Goal: Information Seeking & Learning: Learn about a topic

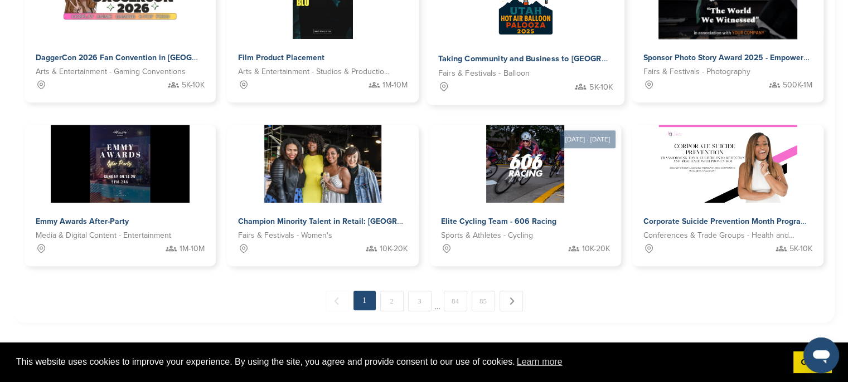
scroll to position [613, 0]
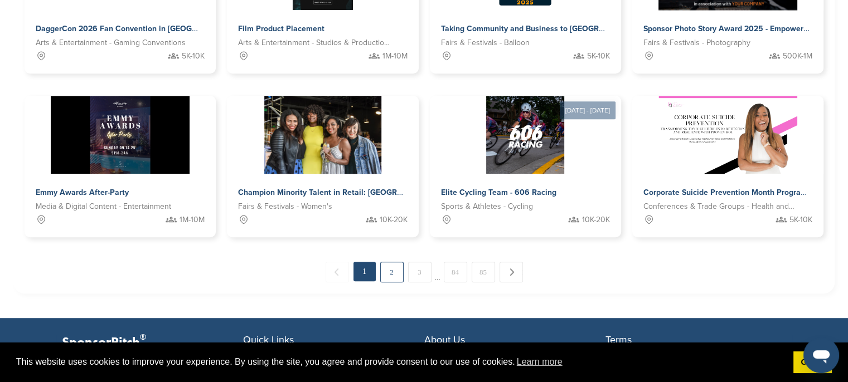
click at [396, 273] on link "2" at bounding box center [391, 272] width 23 height 21
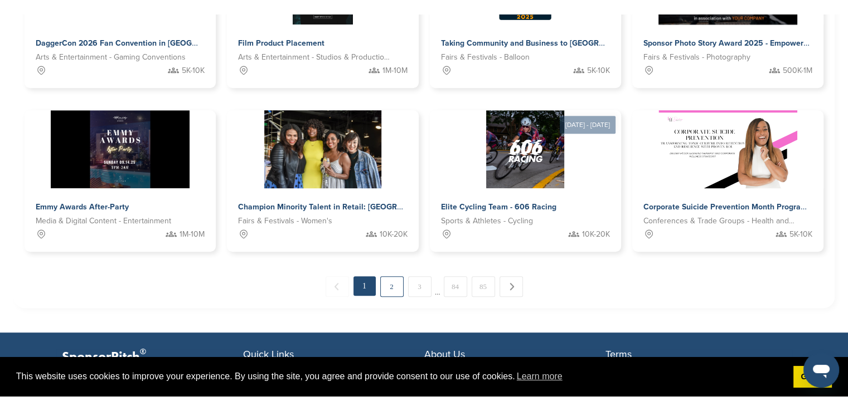
scroll to position [309, 0]
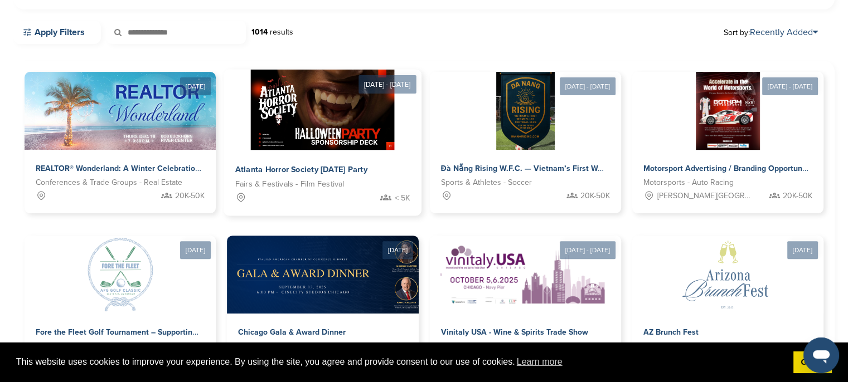
drag, startPoint x: 423, startPoint y: 164, endPoint x: 413, endPoint y: 167, distance: 10.3
click at [413, 167] on div "Dec 18, 2025 REALTOR® Wonderland: A Winter Celebration Conferences & Trade Grou…" at bounding box center [424, 312] width 799 height 480
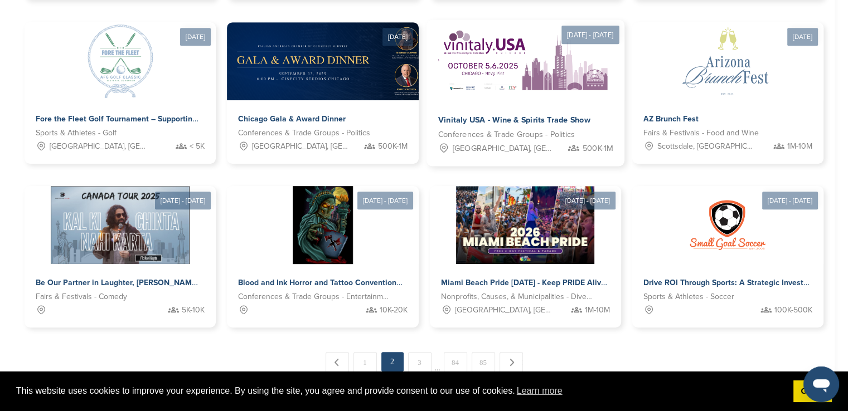
scroll to position [588, 0]
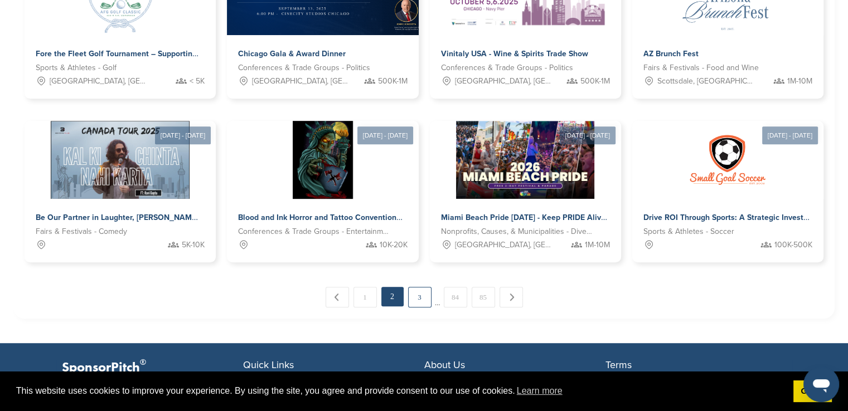
click at [416, 296] on link "3" at bounding box center [419, 297] width 23 height 21
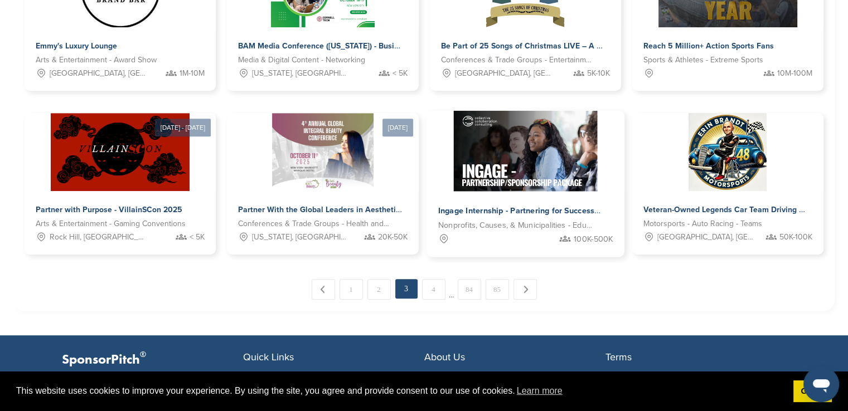
scroll to position [615, 0]
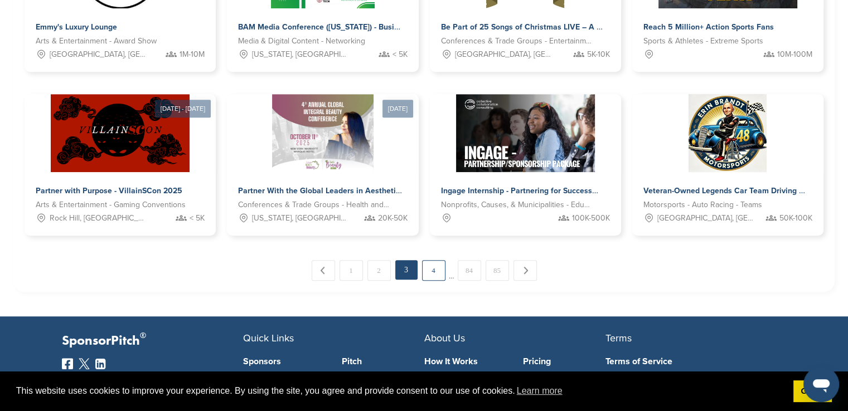
click at [435, 274] on link "4" at bounding box center [433, 270] width 23 height 21
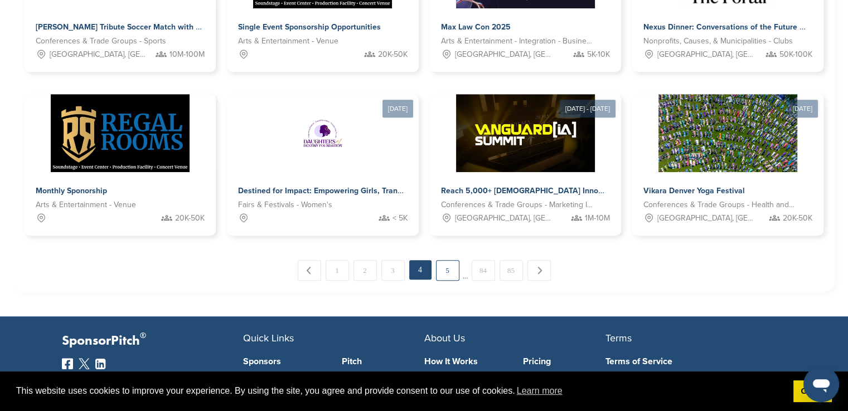
click at [448, 264] on link "5" at bounding box center [447, 270] width 23 height 21
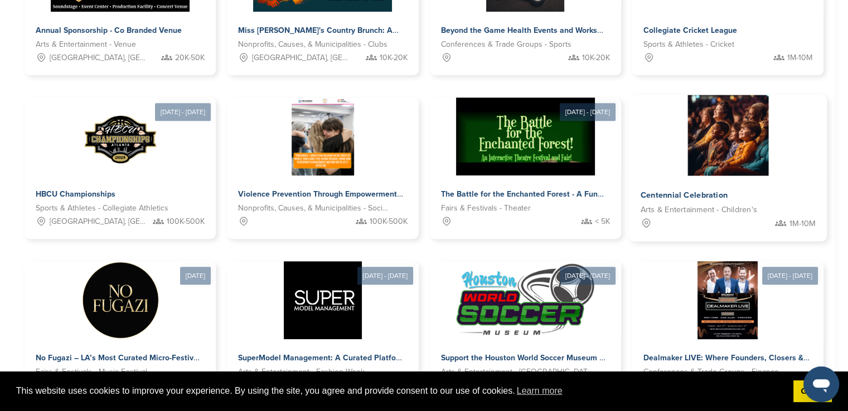
scroll to position [559, 0]
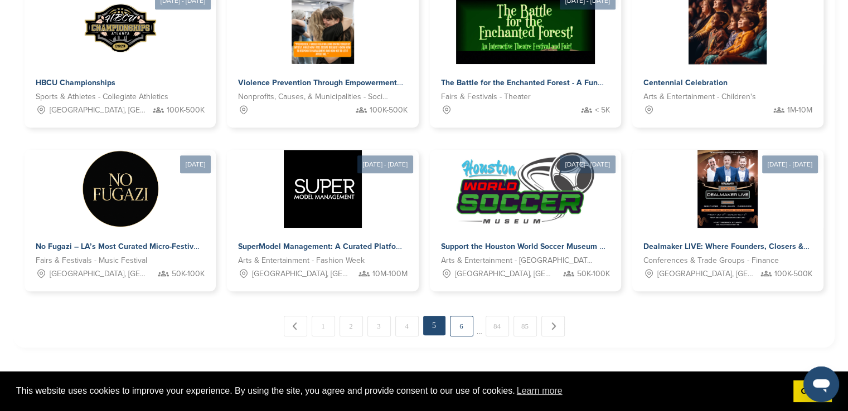
click at [460, 329] on link "6" at bounding box center [461, 326] width 23 height 21
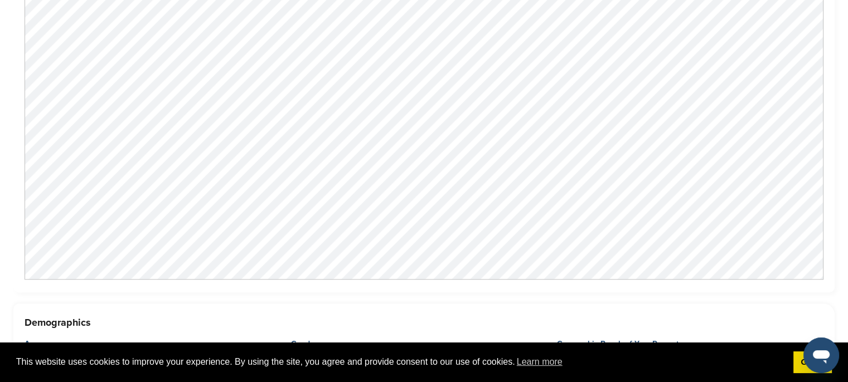
scroll to position [892, 0]
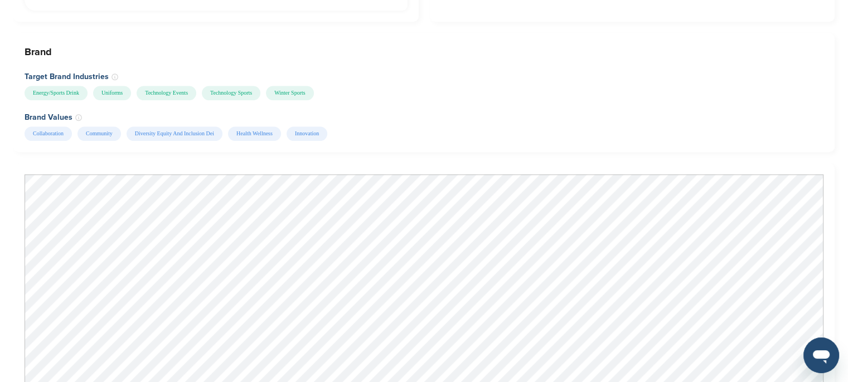
scroll to position [1226, 0]
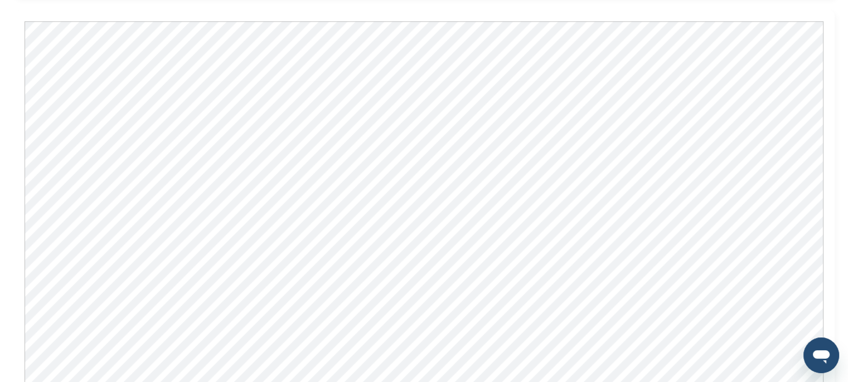
drag, startPoint x: 354, startPoint y: 75, endPoint x: 823, endPoint y: 86, distance: 468.8
click at [823, 86] on div at bounding box center [423, 222] width 821 height 425
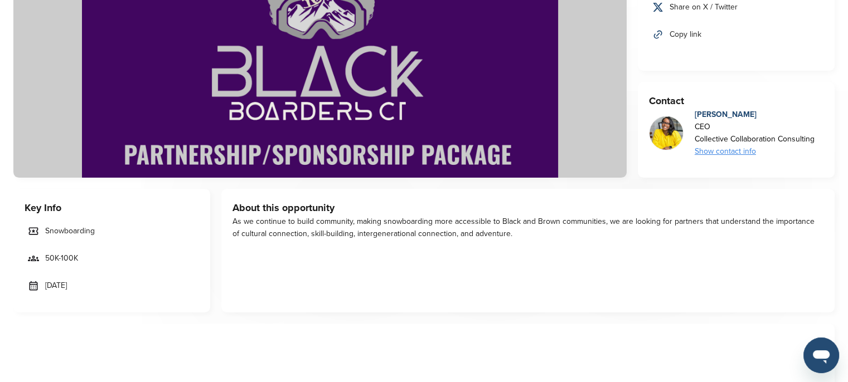
scroll to position [111, 0]
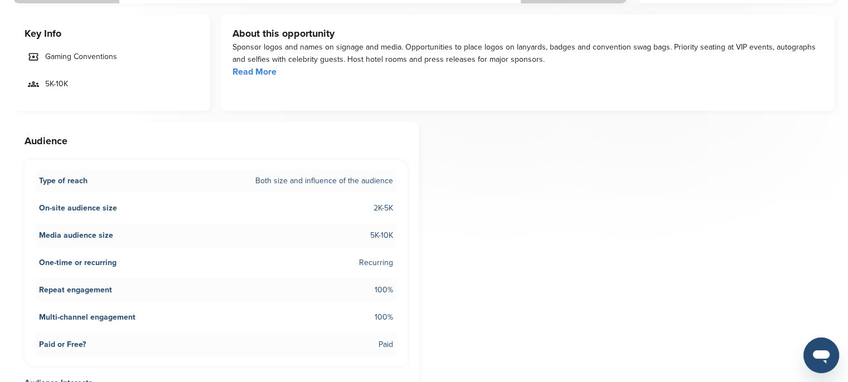
scroll to position [502, 0]
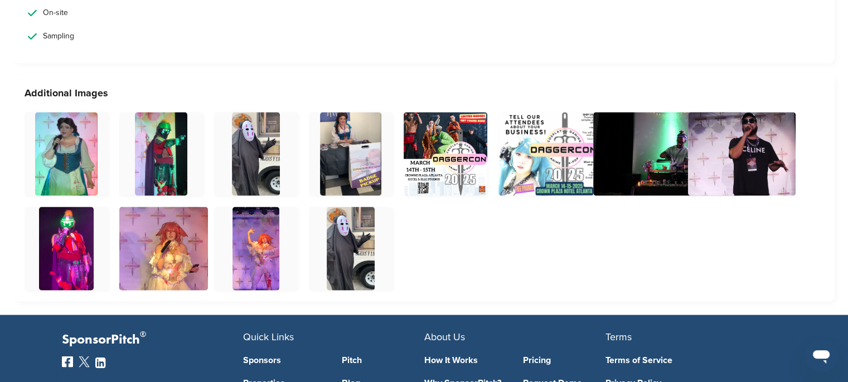
scroll to position [1839, 0]
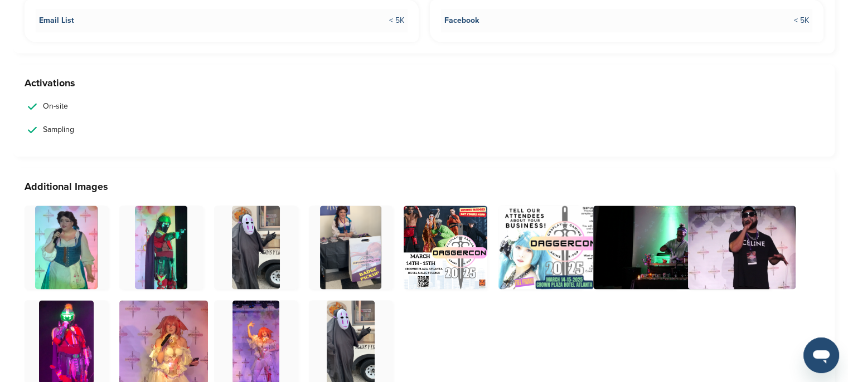
click at [369, 187] on h3 "Additional Images" at bounding box center [424, 187] width 799 height 16
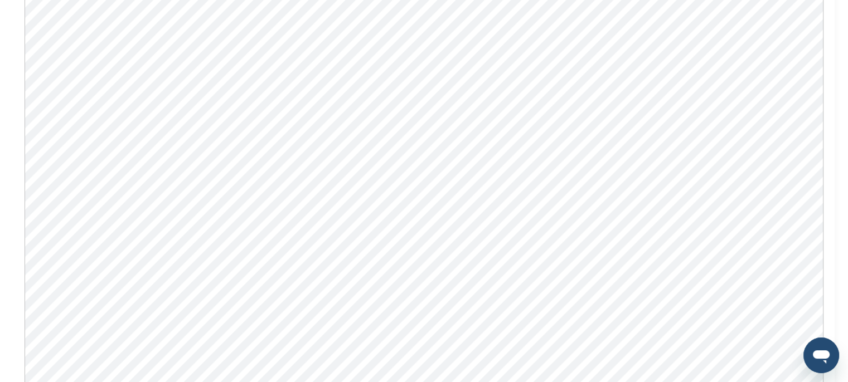
scroll to position [947, 0]
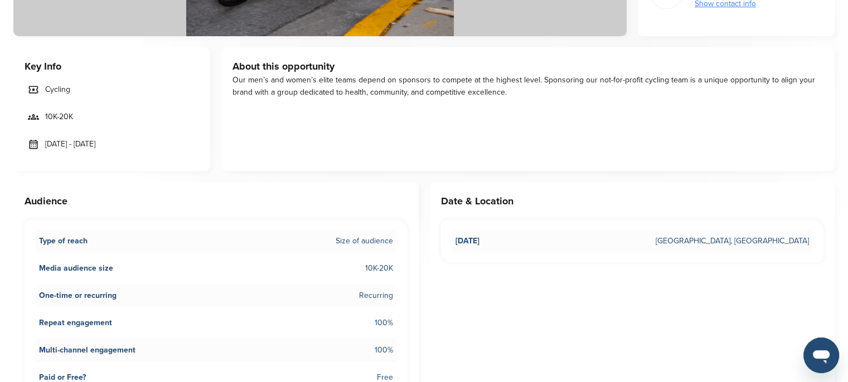
click at [517, 164] on div "About this opportunity Our men’s and women’s elite teams depend on sponsors to …" at bounding box center [527, 109] width 613 height 124
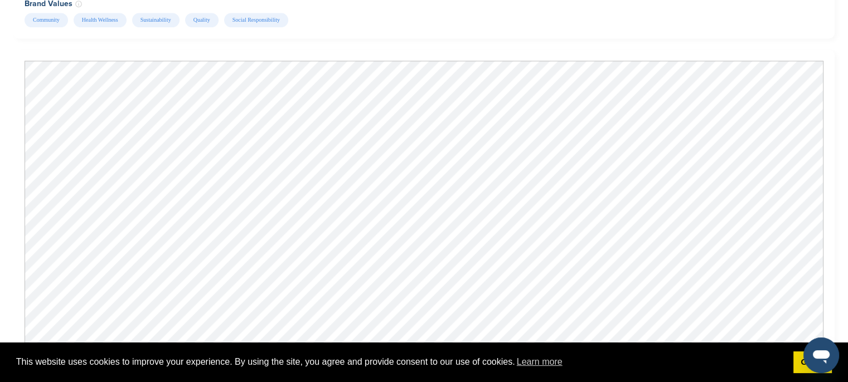
scroll to position [947, 0]
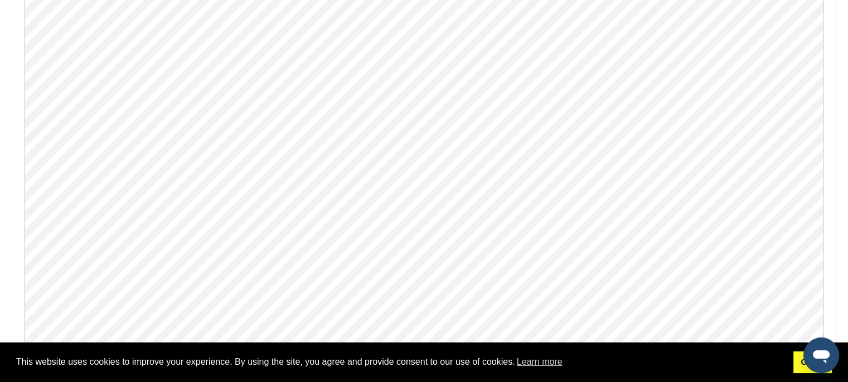
click at [799, 363] on link "Got it!" at bounding box center [812, 363] width 38 height 22
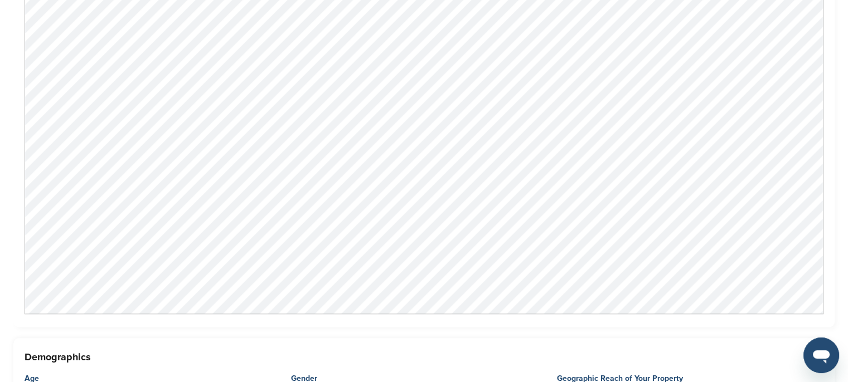
scroll to position [1059, 0]
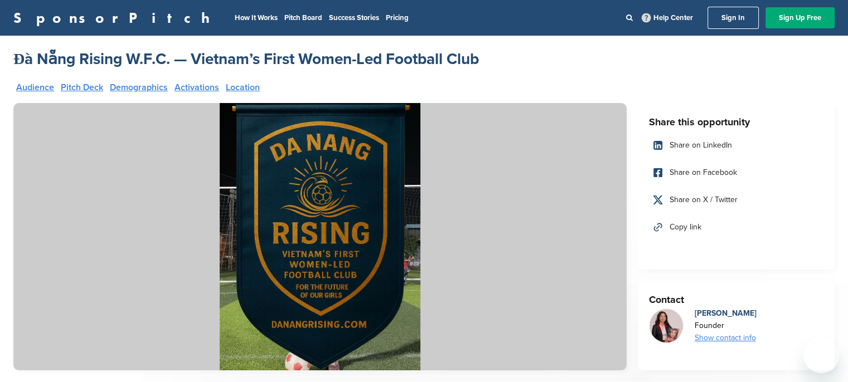
drag, startPoint x: 0, startPoint y: 0, endPoint x: 667, endPoint y: 65, distance: 669.7
click at [668, 62] on div "Đà Nẵng Rising W.F.C. — Vietnam’s First Women-Led Football Club" at bounding box center [423, 59] width 821 height 20
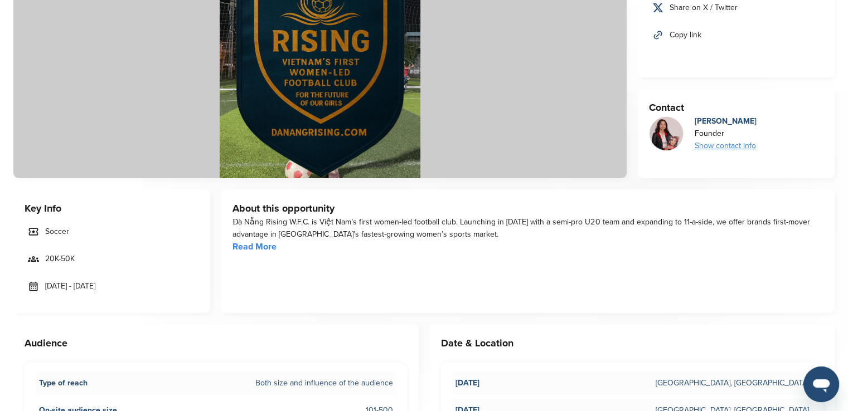
scroll to position [111, 0]
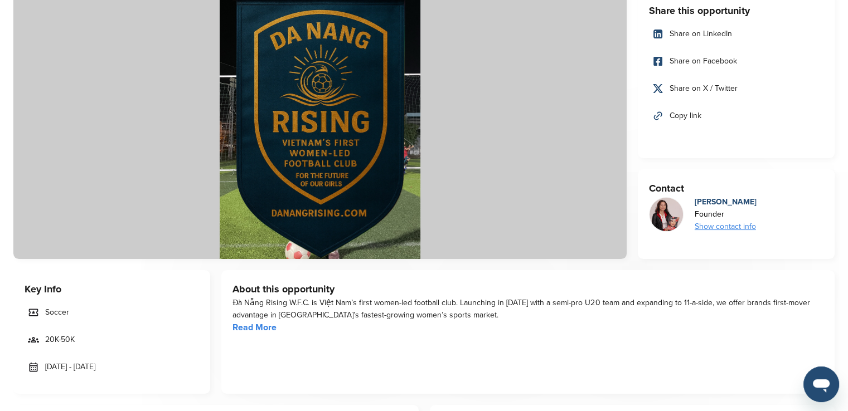
click at [732, 225] on div "Show contact info" at bounding box center [725, 227] width 62 height 12
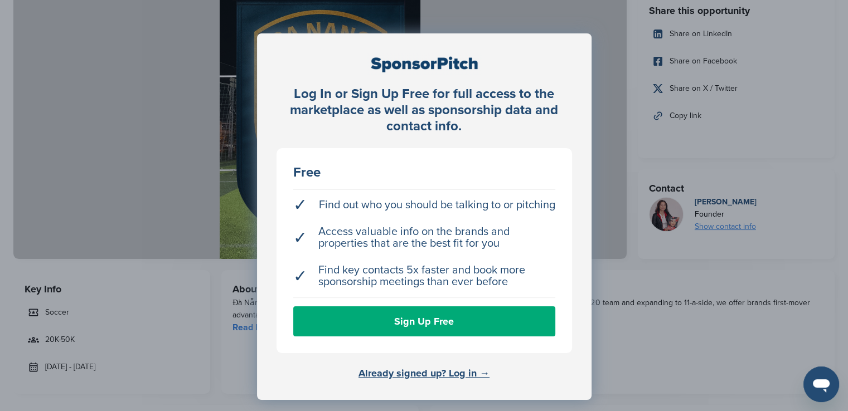
click at [728, 308] on div "Log In or Sign Up Free for full access to the marketplace as well as sponsorshi…" at bounding box center [424, 233] width 848 height 467
click at [474, 377] on link "Already signed up? Log in →" at bounding box center [423, 373] width 131 height 12
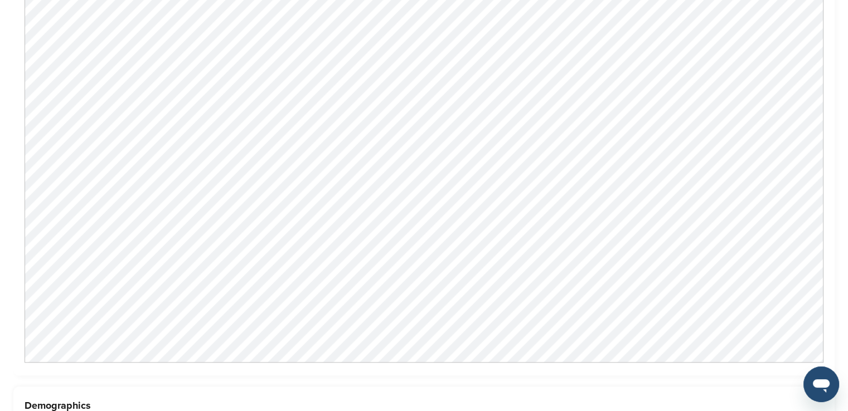
scroll to position [1059, 0]
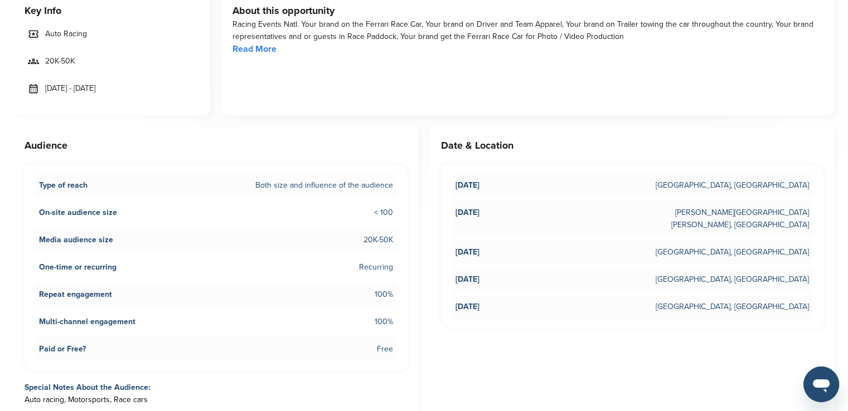
scroll to position [111, 0]
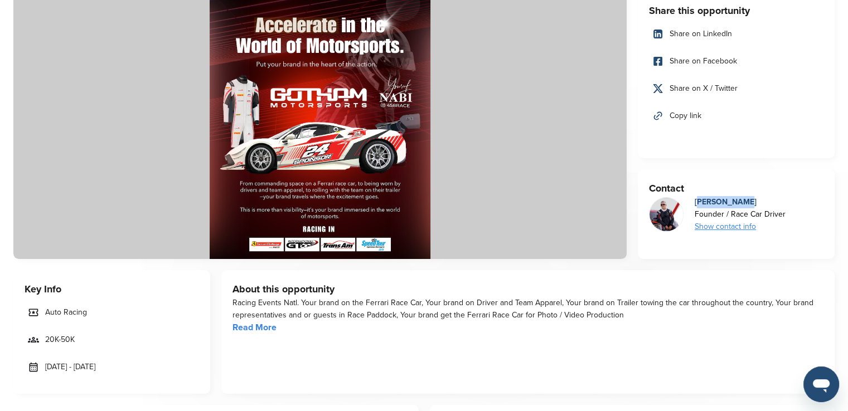
drag, startPoint x: 741, startPoint y: 201, endPoint x: 694, endPoint y: 201, distance: 47.4
click at [694, 201] on div "[PERSON_NAME]" at bounding box center [739, 202] width 91 height 12
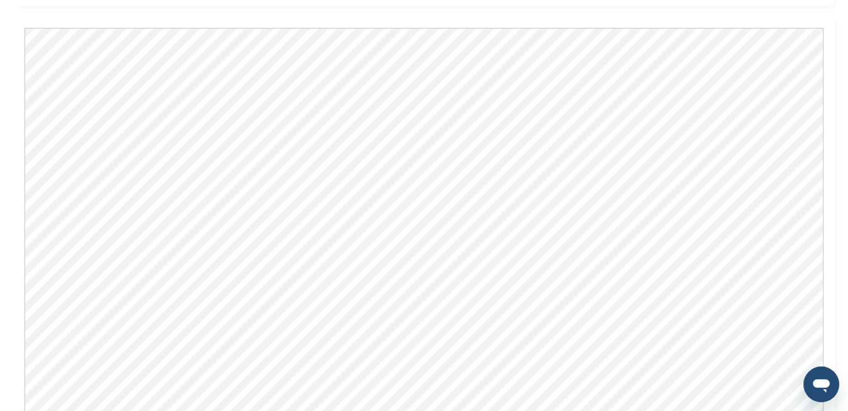
scroll to position [947, 0]
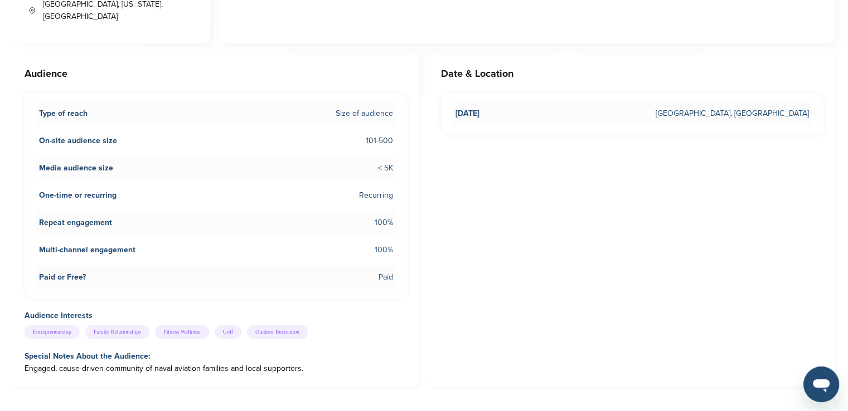
click at [738, 181] on div "Date & Location [DATE] [GEOGRAPHIC_DATA], [GEOGRAPHIC_DATA]" at bounding box center [632, 221] width 405 height 332
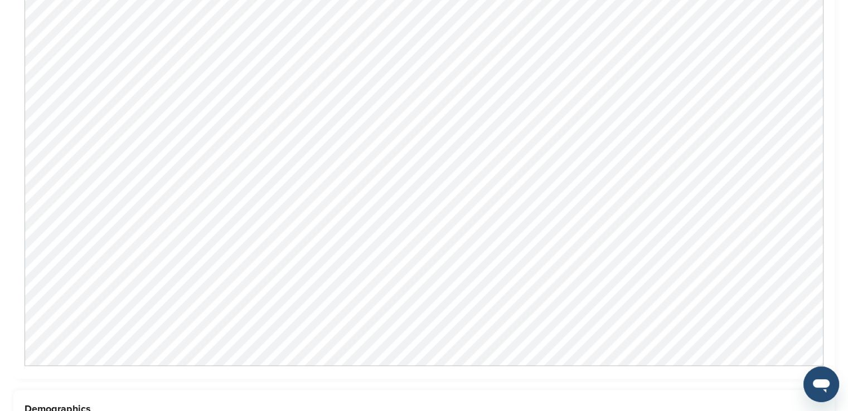
scroll to position [1083, 0]
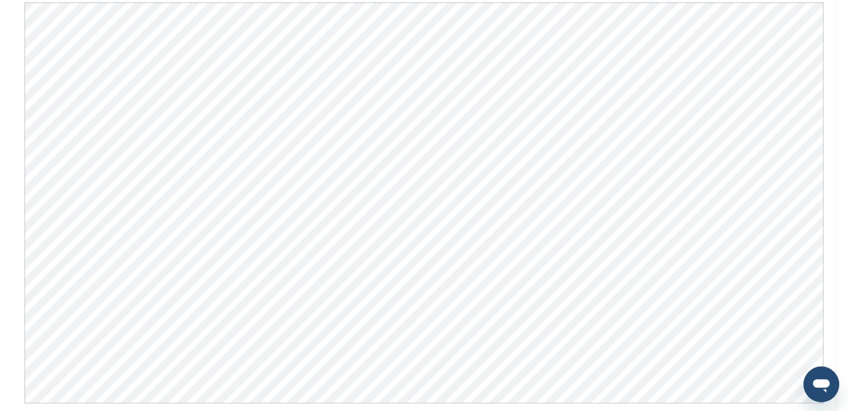
scroll to position [1003, 0]
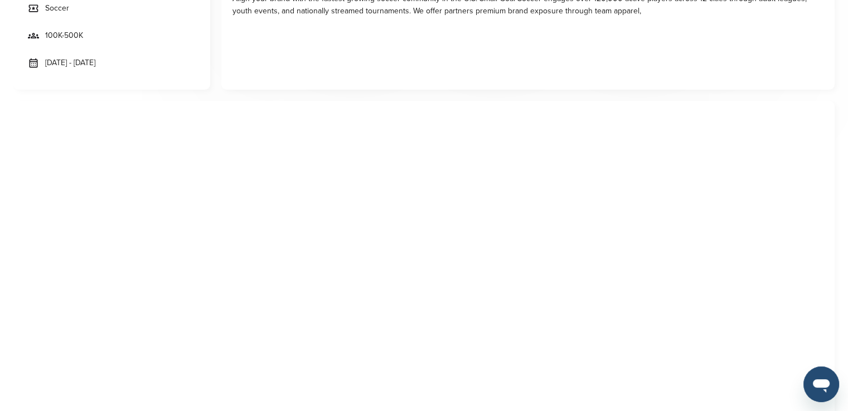
scroll to position [502, 0]
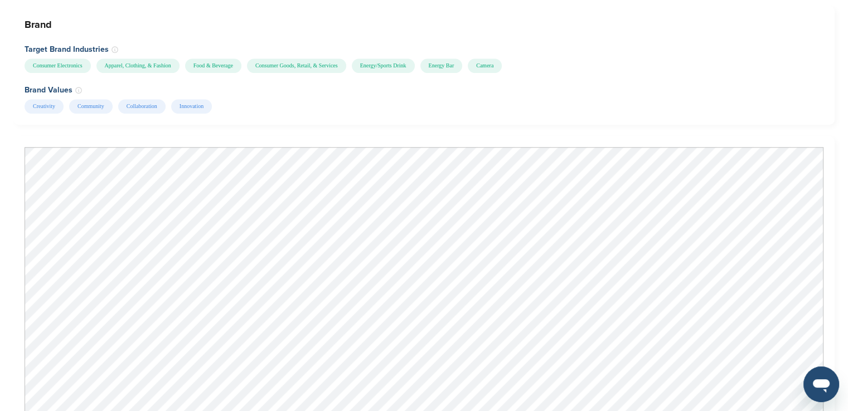
scroll to position [1226, 0]
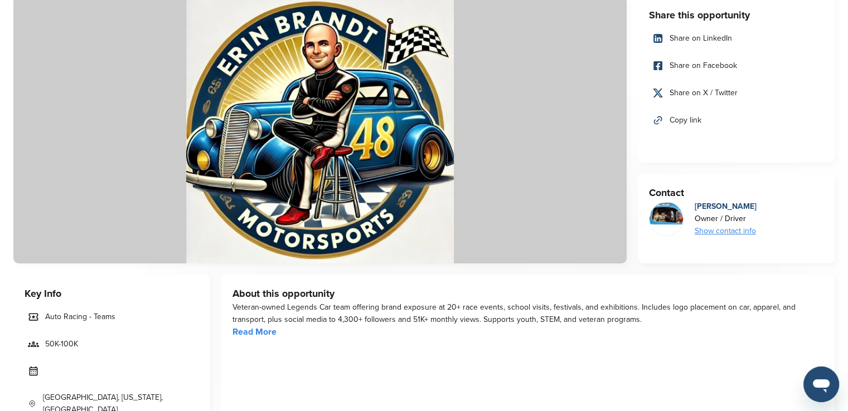
scroll to position [279, 0]
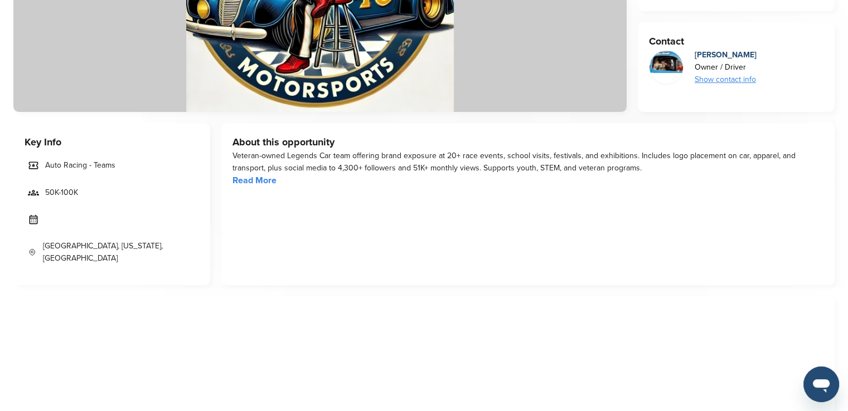
click at [251, 175] on link "Read More" at bounding box center [254, 180] width 44 height 11
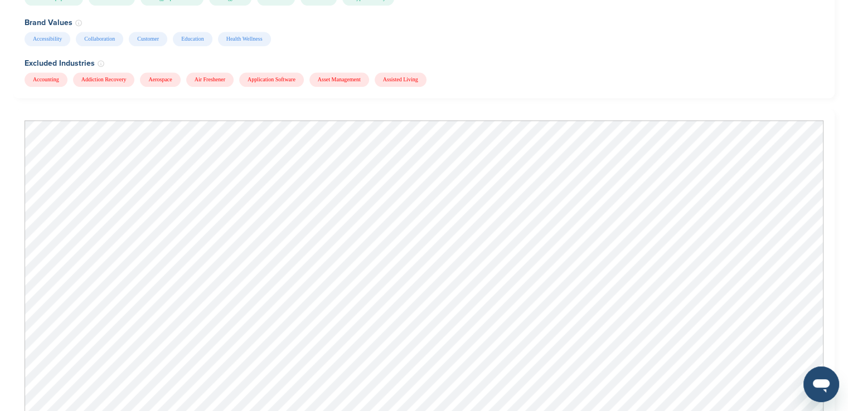
scroll to position [1449, 0]
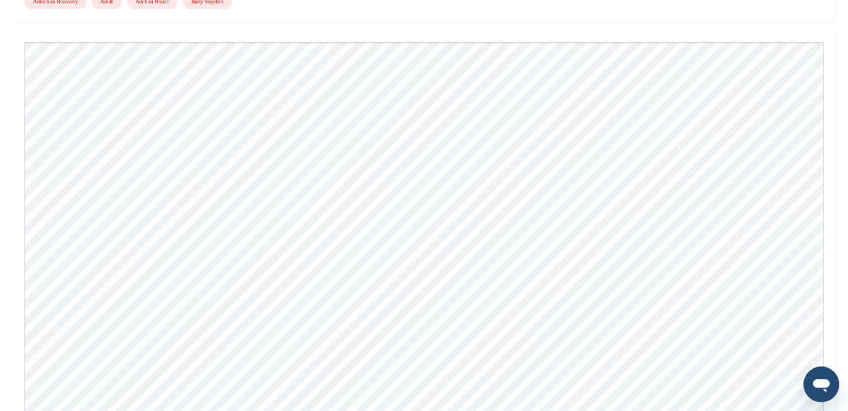
scroll to position [892, 0]
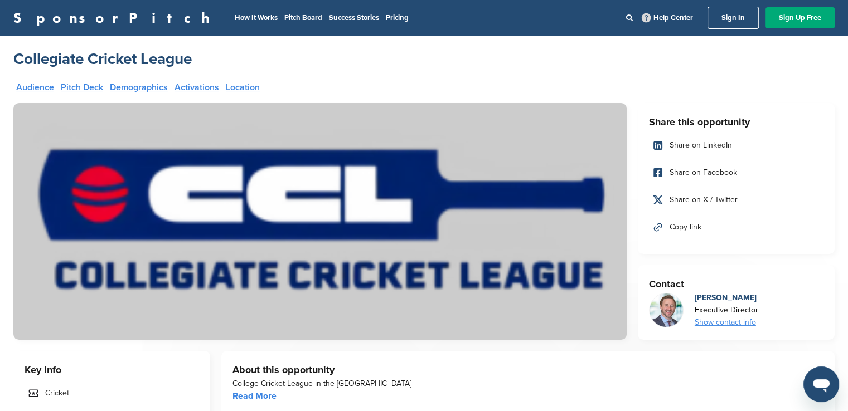
click at [591, 83] on div "Audience Pitch Deck Demographics Activations Location" at bounding box center [319, 91] width 607 height 17
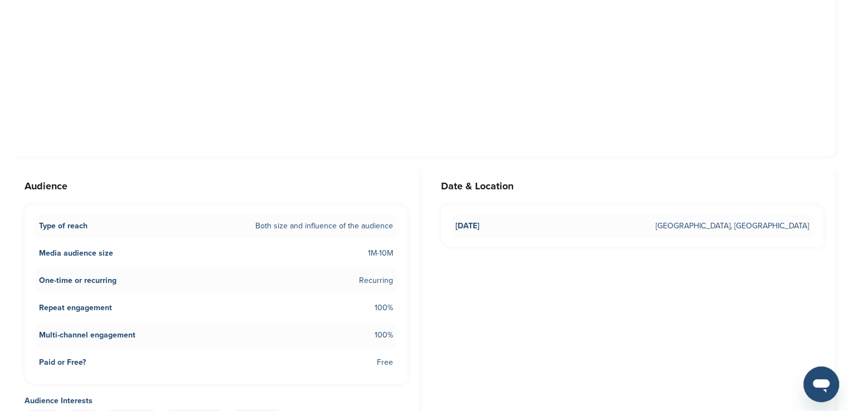
scroll to position [334, 0]
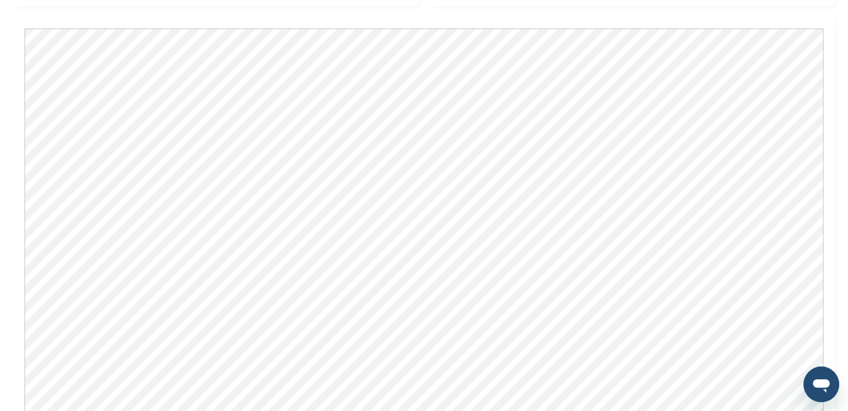
scroll to position [725, 0]
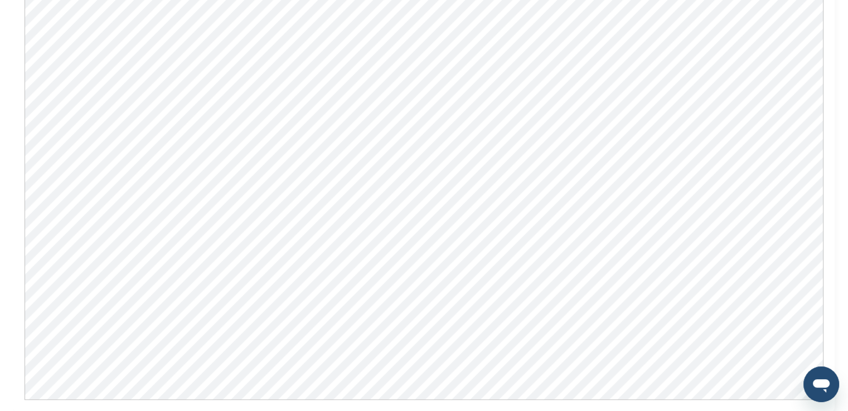
click at [9, 137] on div "HBCU Championships Audience Pitch Deck Demographics Activations Location Share …" at bounding box center [424, 184] width 848 height 1859
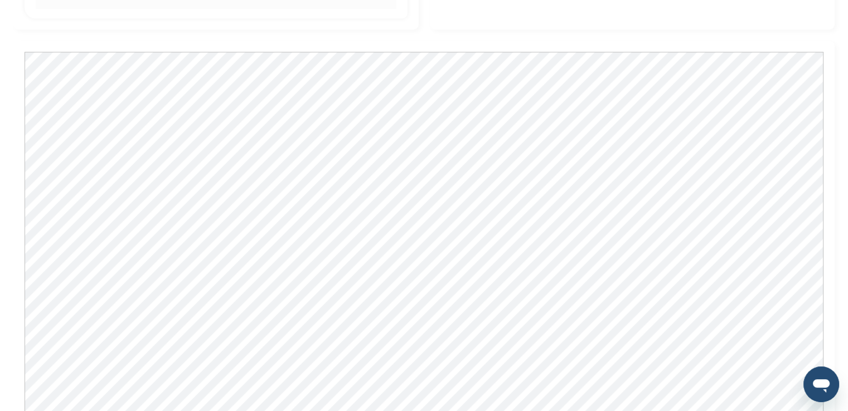
scroll to position [725, 0]
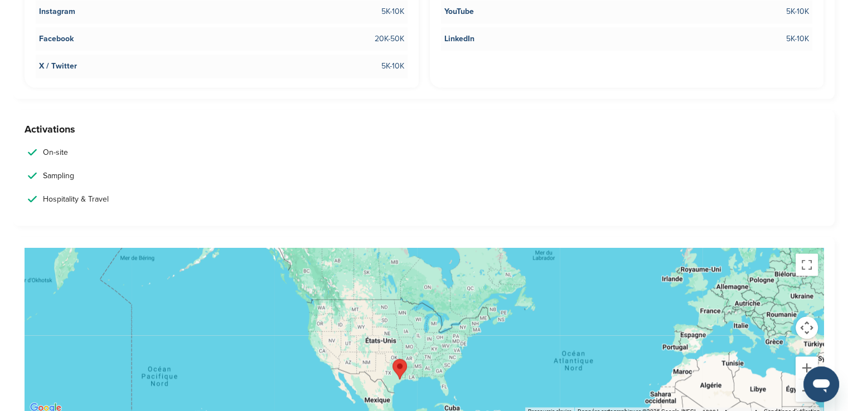
scroll to position [2174, 0]
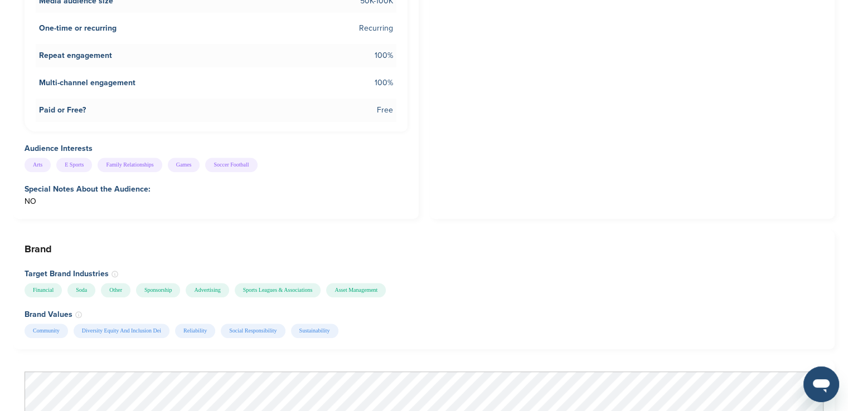
drag, startPoint x: 523, startPoint y: 262, endPoint x: 526, endPoint y: 257, distance: 6.0
click at [523, 268] on h4 "Target Brand Industries" at bounding box center [424, 274] width 799 height 12
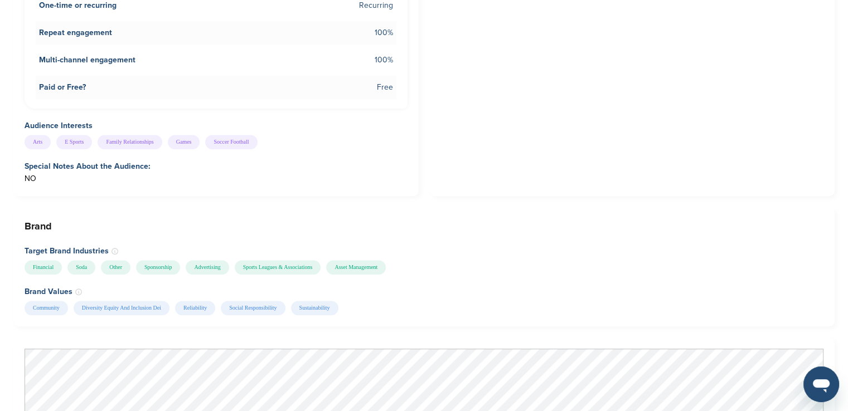
scroll to position [1003, 0]
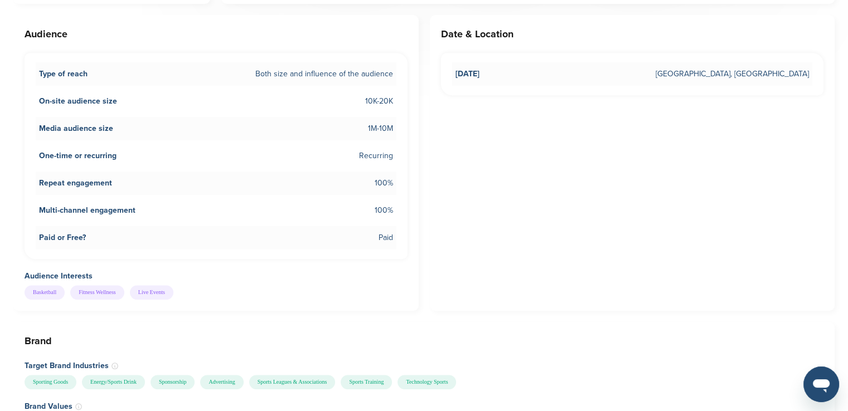
click at [674, 226] on div "Date & Location [DATE] [GEOGRAPHIC_DATA], [GEOGRAPHIC_DATA]" at bounding box center [632, 163] width 405 height 296
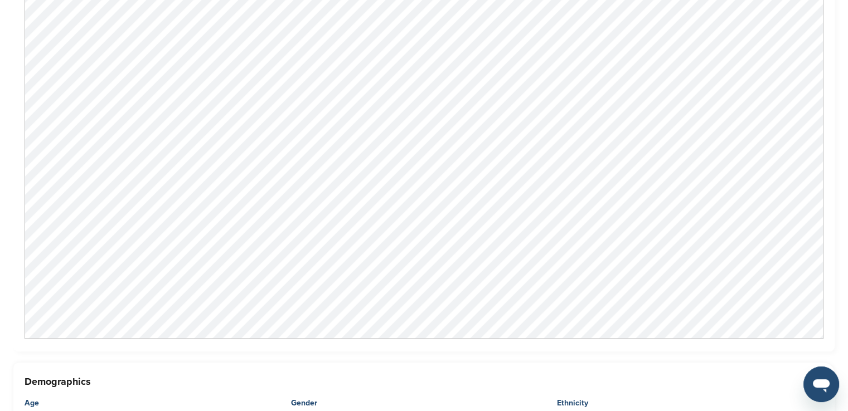
scroll to position [1003, 0]
